Goal: Information Seeking & Learning: Find specific fact

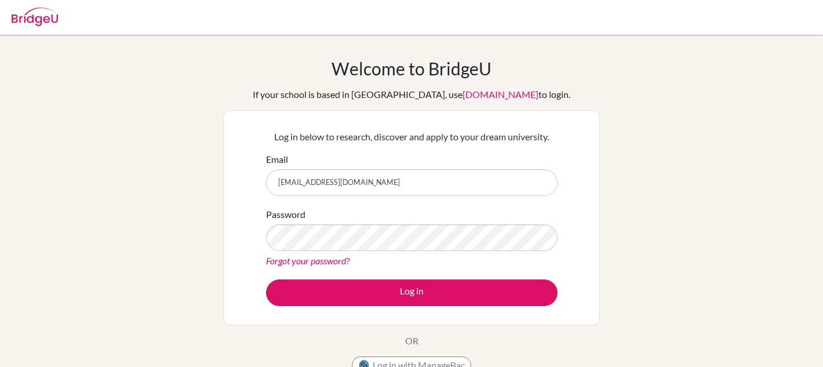
scroll to position [109, 0]
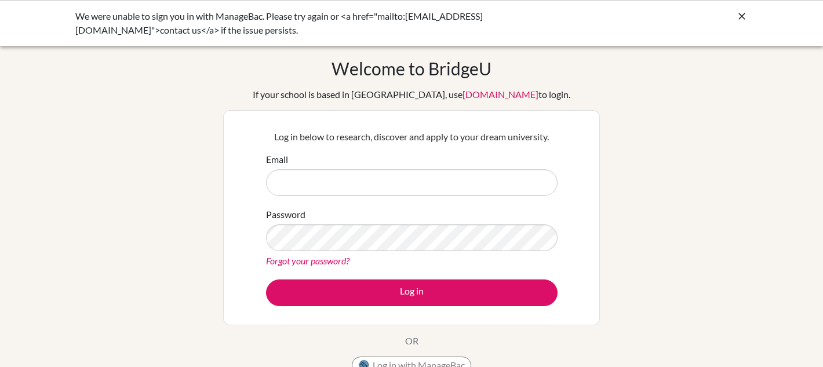
scroll to position [102, 0]
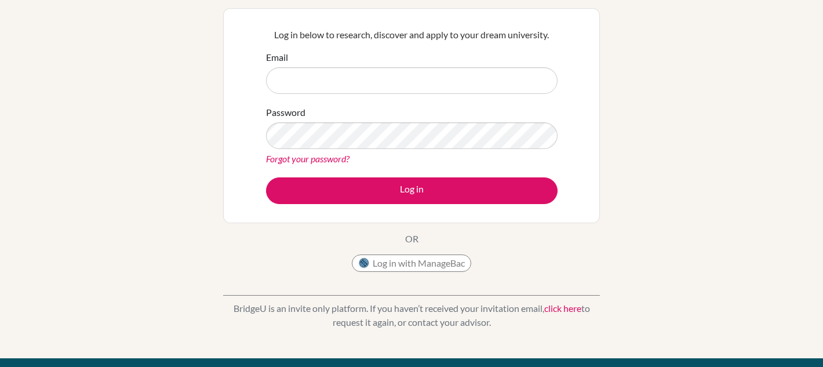
type input "[EMAIL_ADDRESS][DOMAIN_NAME]"
click at [398, 263] on button "Log in with ManageBac" at bounding box center [411, 262] width 119 height 17
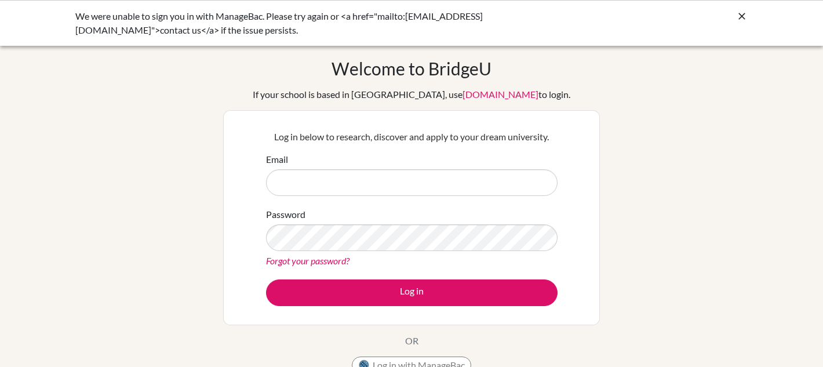
type input "[EMAIL_ADDRESS][DOMAIN_NAME]"
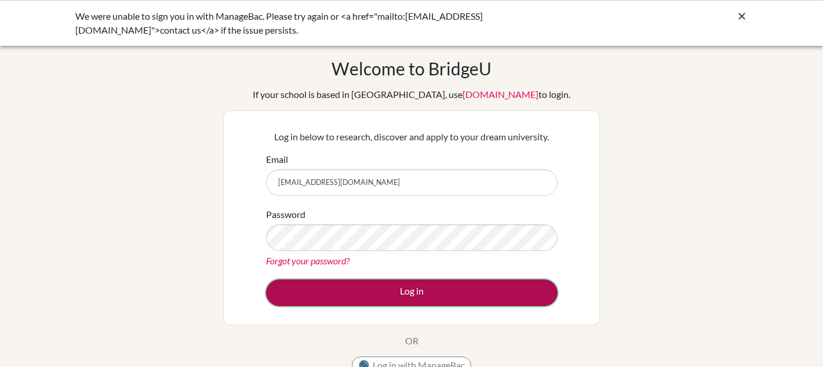
click at [424, 294] on button "Log in" at bounding box center [412, 292] width 292 height 27
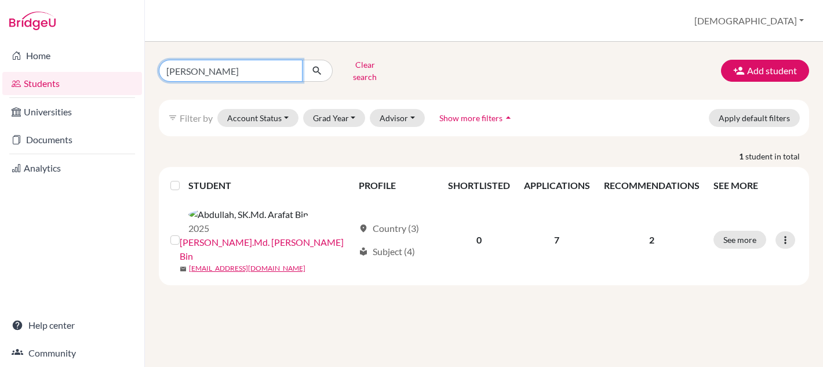
click at [292, 70] on input "SK arafat" at bounding box center [231, 71] width 144 height 22
click at [241, 65] on input "Find student by name..." at bounding box center [231, 71] width 144 height 22
click at [265, 62] on input "Find student by name..." at bounding box center [231, 71] width 144 height 22
type input "sadmaan"
click button "submit" at bounding box center [317, 71] width 31 height 22
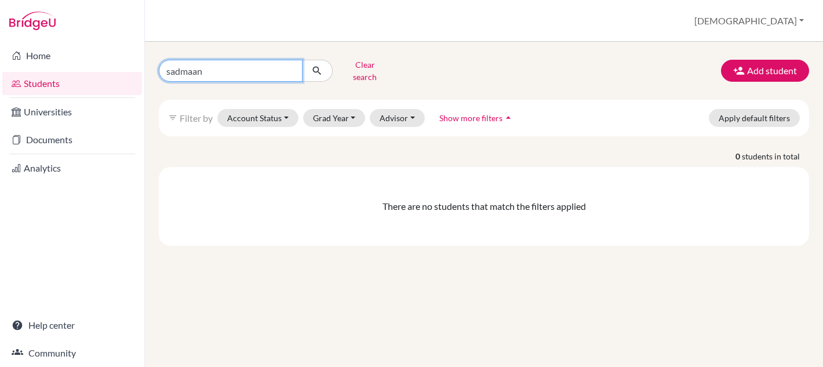
click at [289, 68] on input "sadmaan" at bounding box center [231, 71] width 144 height 22
type input "sadman"
click button "submit" at bounding box center [317, 71] width 31 height 22
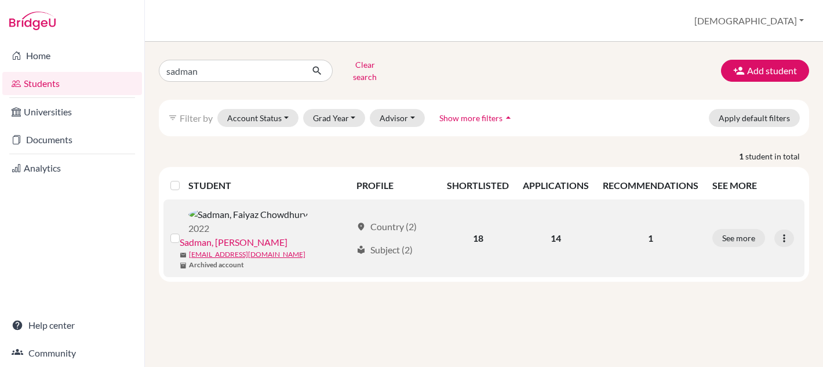
click at [262, 235] on link "Sadman, Faiyaz Chowdhury" at bounding box center [234, 242] width 108 height 14
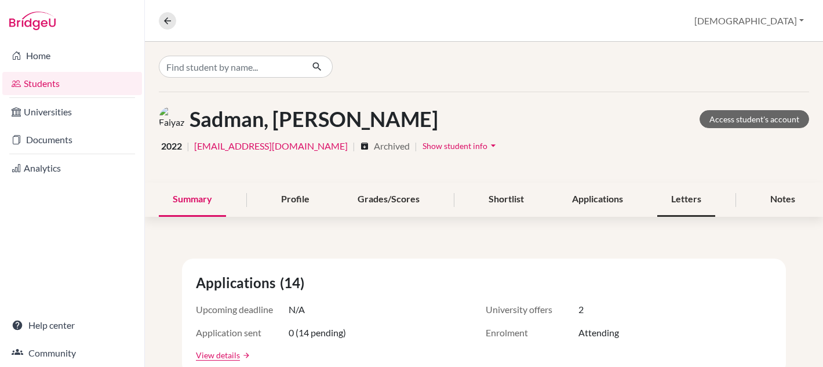
click at [688, 194] on div "Letters" at bounding box center [686, 200] width 58 height 34
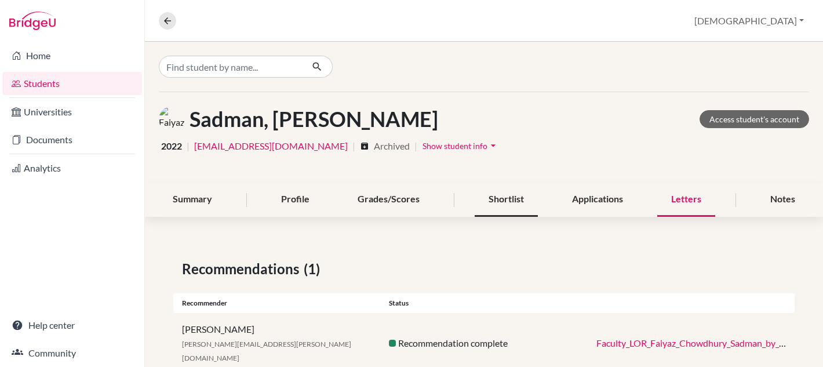
scroll to position [20, 0]
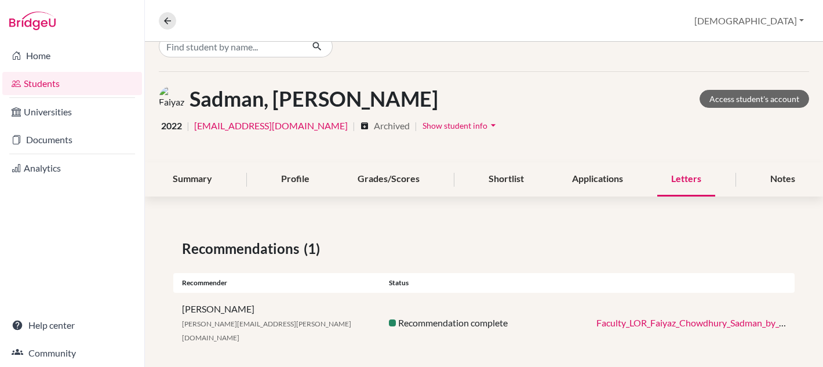
click at [632, 319] on link "Faculty_LOR_Faiyaz_Chowdhury_Sadman_by_Principal.pdf" at bounding box center [712, 322] width 233 height 11
drag, startPoint x: 460, startPoint y: 96, endPoint x: 194, endPoint y: 85, distance: 266.8
click at [194, 85] on div "Sadman, Faiyaz Chowdhury Access student's account 2022 | s12712@isdbd.org | arc…" at bounding box center [484, 117] width 678 height 90
copy h1 "Sadman, Faiyaz Chowdhury"
